Goal: Find specific page/section: Locate a particular part of the current website

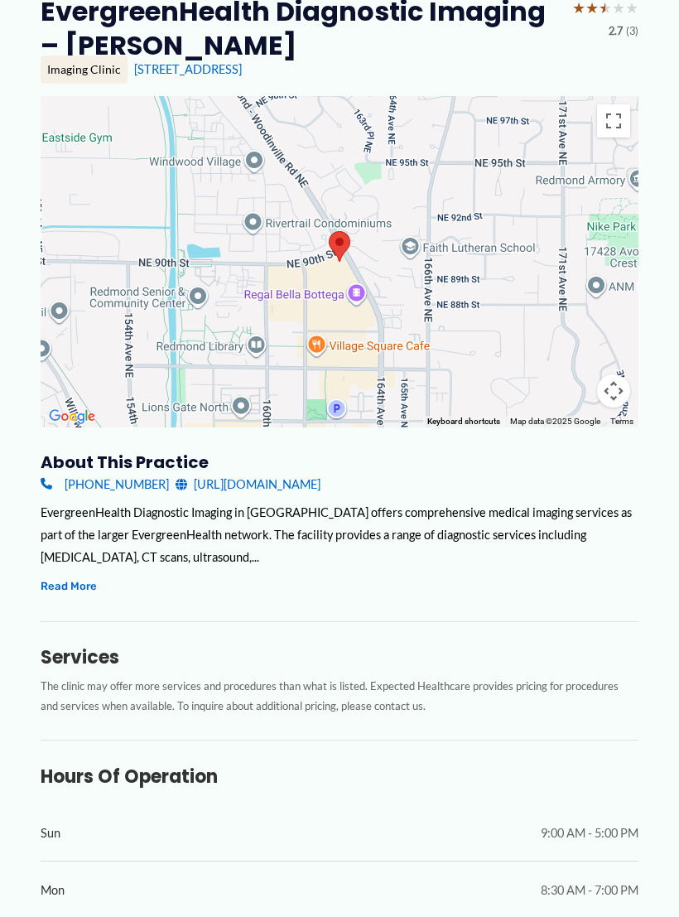
scroll to position [156, 0]
click at [67, 580] on button "Read More" at bounding box center [69, 584] width 56 height 19
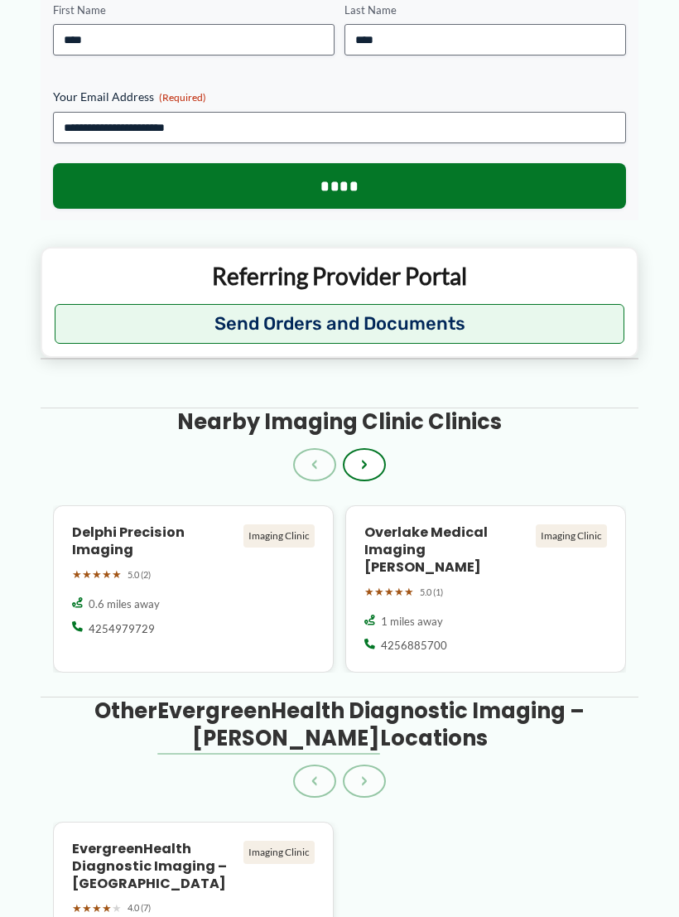
scroll to position [1721, 0]
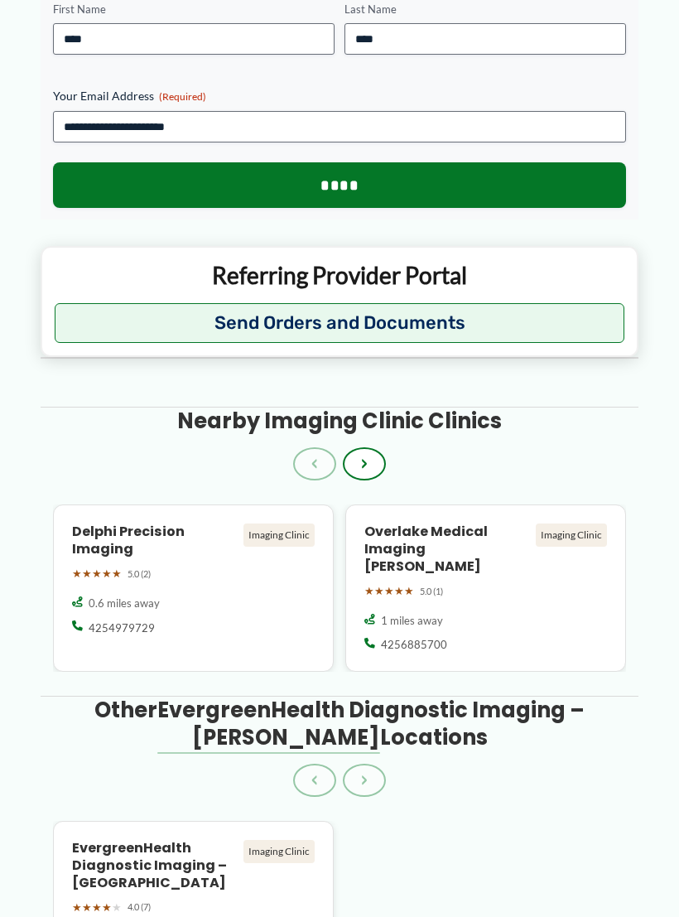
click at [370, 447] on button "›" at bounding box center [364, 463] width 43 height 33
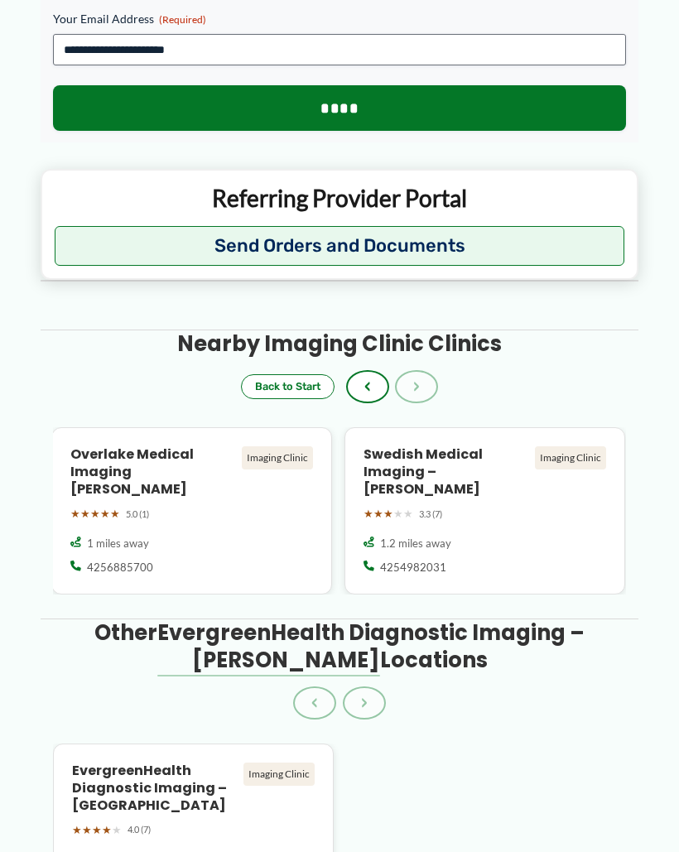
scroll to position [1795, 0]
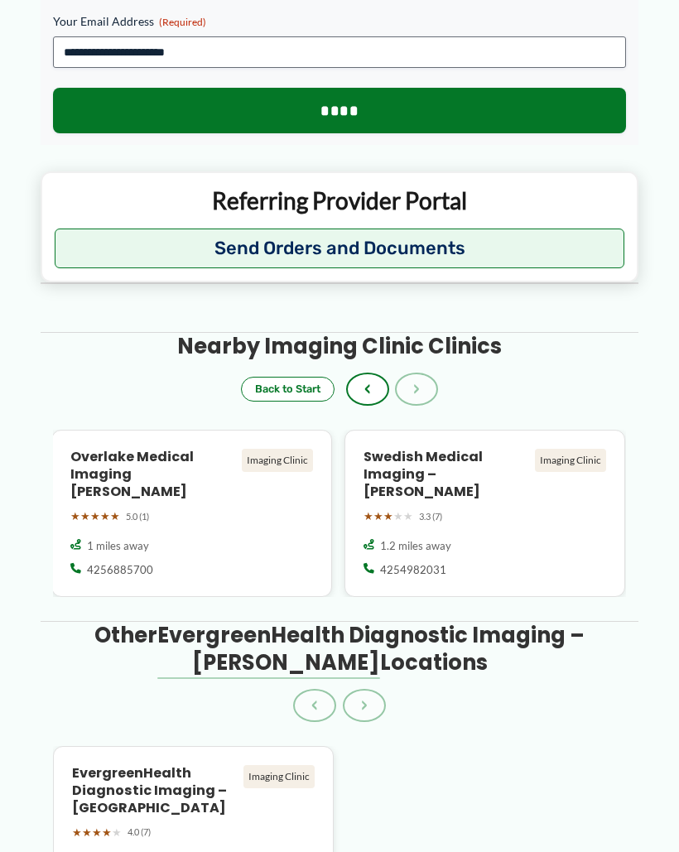
click at [378, 382] on button "‹" at bounding box center [367, 389] width 43 height 33
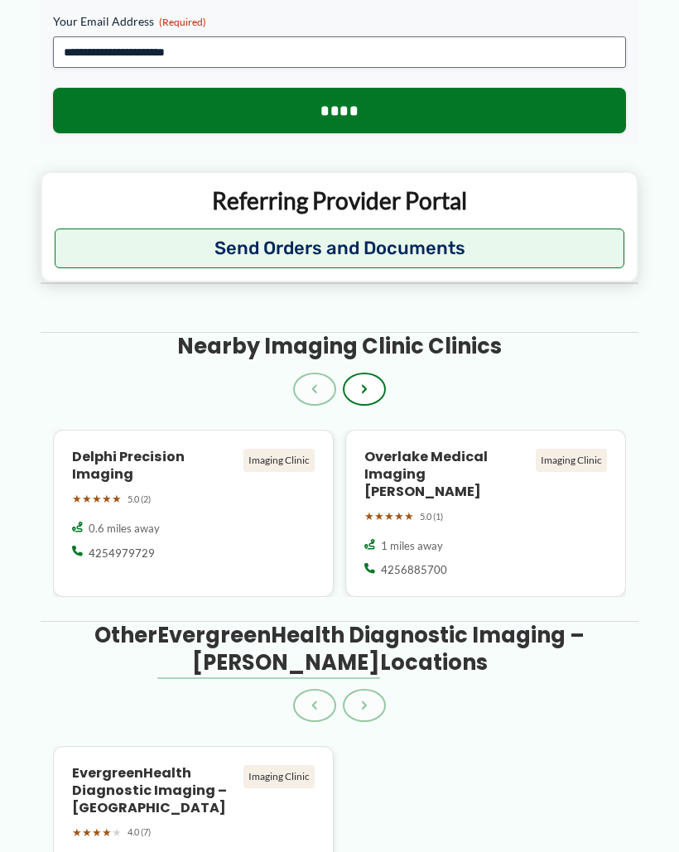
click at [266, 522] on div "0.6 miles away" at bounding box center [193, 528] width 243 height 15
